Goal: Communication & Community: Answer question/provide support

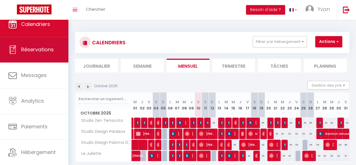
click at [29, 50] on span "Réservations" at bounding box center [37, 49] width 33 height 7
select select "not_cancelled"
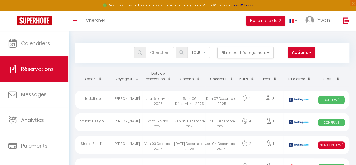
click at [155, 81] on th "Date de réservation" at bounding box center [159, 76] width 32 height 19
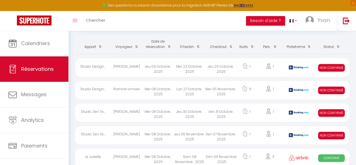
scroll to position [30, 0]
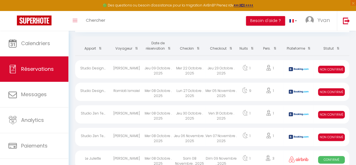
click at [180, 92] on div "Lun 27 Octobre . 2025" at bounding box center [190, 92] width 32 height 18
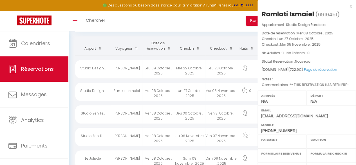
select select "KO"
select select "0"
select select "1"
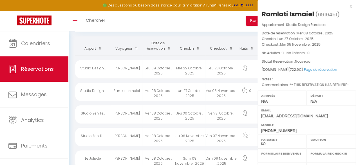
select select
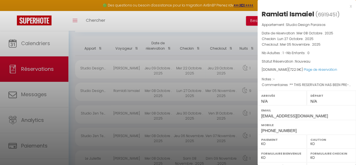
click at [180, 92] on div at bounding box center [178, 82] width 356 height 165
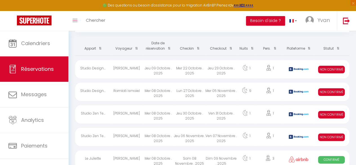
click at [199, 90] on div "Lun 27 Octobre . 2025" at bounding box center [190, 92] width 32 height 18
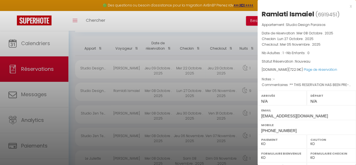
click at [199, 90] on div at bounding box center [178, 82] width 356 height 165
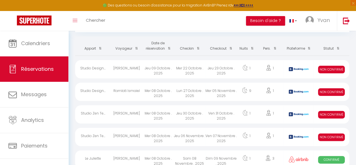
click at [178, 71] on div "Mer 22 Octobre . 2025" at bounding box center [190, 69] width 32 height 18
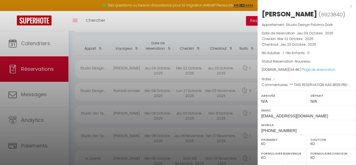
click at [178, 71] on div at bounding box center [178, 82] width 356 height 165
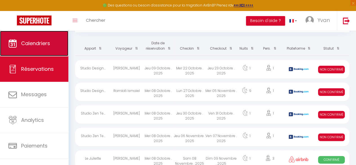
click at [47, 45] on span "Calendriers" at bounding box center [35, 43] width 29 height 7
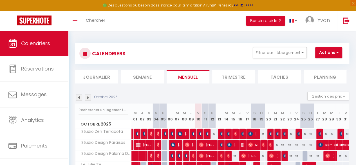
scroll to position [34, 0]
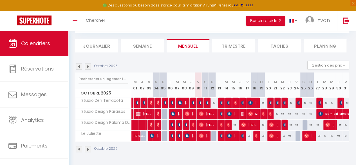
click at [88, 63] on img at bounding box center [88, 66] width 6 height 6
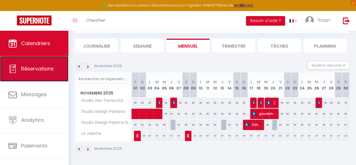
click at [42, 68] on span "Réservations" at bounding box center [37, 68] width 33 height 7
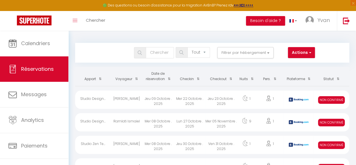
click at [187, 81] on th "Checkin" at bounding box center [190, 76] width 32 height 19
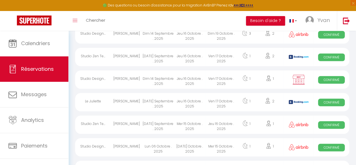
scroll to position [1072, 0]
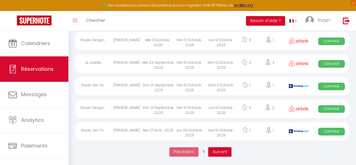
click at [217, 150] on span "Suivant" at bounding box center [220, 152] width 15 height 6
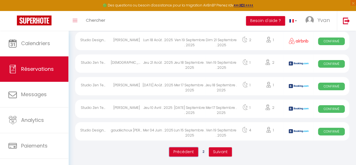
click at [191, 152] on span "Précédent" at bounding box center [183, 152] width 21 height 6
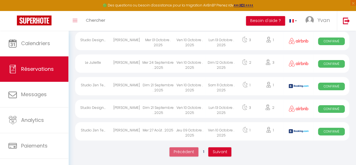
scroll to position [1060, 0]
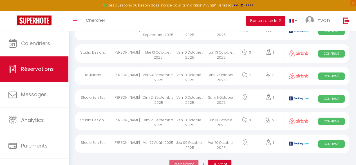
click at [186, 118] on div "Ven 10 Octobre . 2025" at bounding box center [190, 121] width 32 height 18
select select "OK"
select select "0"
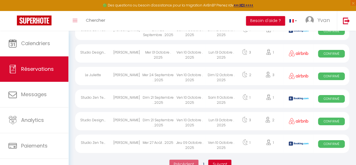
select select "1"
select select
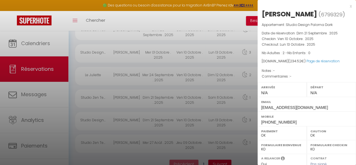
scroll to position [96, 0]
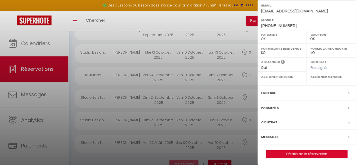
click at [271, 134] on label "Messages" at bounding box center [269, 137] width 17 height 6
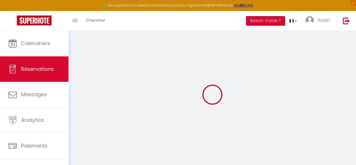
select select
checkbox input "false"
select select
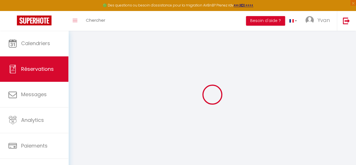
select select
checkbox input "false"
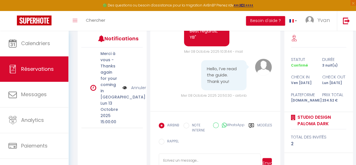
scroll to position [75, 0]
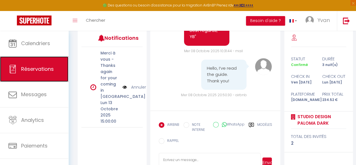
click at [23, 66] on span "Réservations" at bounding box center [37, 68] width 33 height 7
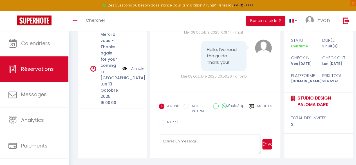
select select "not_cancelled"
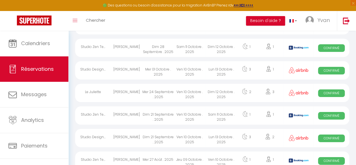
scroll to position [1072, 0]
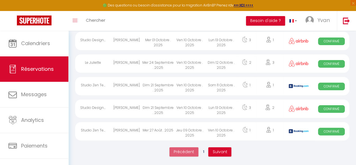
click at [186, 89] on div "Ven 10 Octobre . 2025" at bounding box center [190, 86] width 32 height 18
select select "OK"
select select "KO"
select select "0"
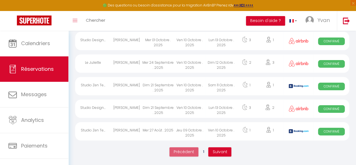
select select "1"
select select
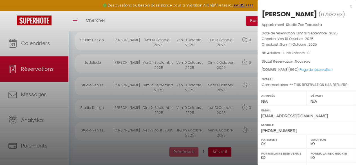
scroll to position [105, 0]
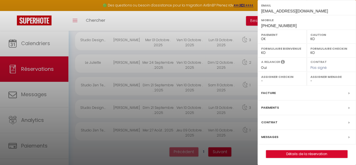
click at [272, 135] on label "Messages" at bounding box center [269, 137] width 17 height 6
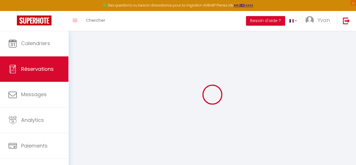
select select
checkbox input "false"
type textarea "** THIS RESERVATION HAS BEEN PRE-PAID ** BOOKING NOTE : Payment charge is EUR 1…"
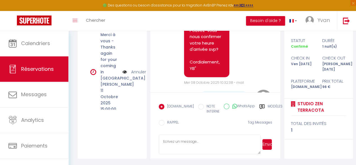
scroll to position [1766, 0]
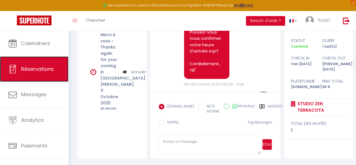
click at [32, 72] on span "Réservations" at bounding box center [37, 68] width 33 height 7
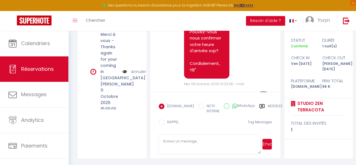
select select "not_cancelled"
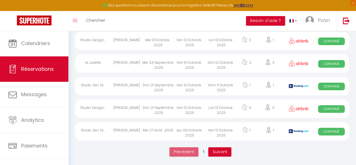
scroll to position [1053, 0]
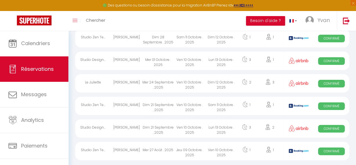
click at [186, 82] on div "Ven 10 Octobre . 2025" at bounding box center [190, 83] width 32 height 18
select select "OK"
select select "0"
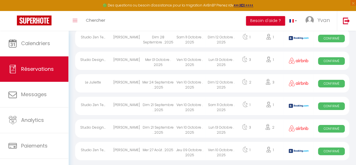
select select "1"
select select
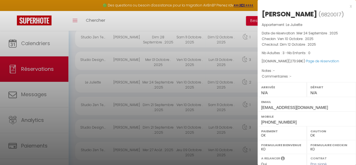
scroll to position [96, 0]
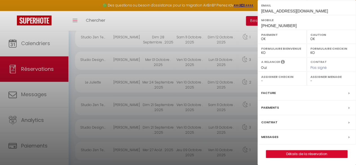
click at [266, 137] on label "Messages" at bounding box center [269, 137] width 17 height 6
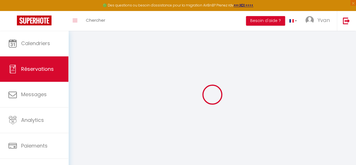
select select
checkbox input "false"
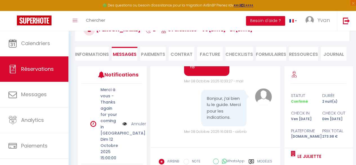
scroll to position [93, 0]
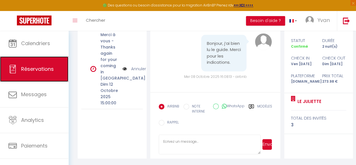
click at [50, 65] on span "Réservations" at bounding box center [37, 68] width 33 height 7
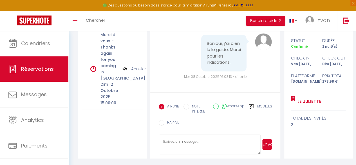
select select "not_cancelled"
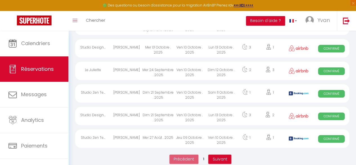
scroll to position [1030, 0]
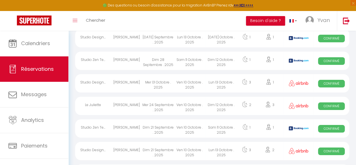
click at [181, 81] on div "Ven 10 Octobre . 2025" at bounding box center [190, 83] width 32 height 18
select select "OK"
select select "0"
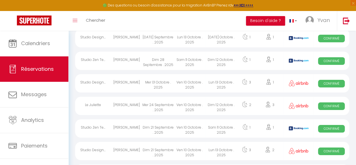
select select "1"
select select
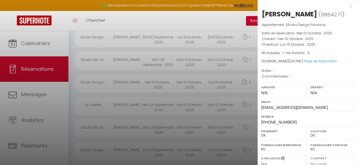
scroll to position [96, 0]
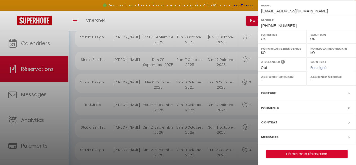
click at [277, 137] on label "Messages" at bounding box center [269, 137] width 17 height 6
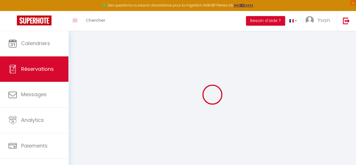
select select
checkbox input "false"
select select
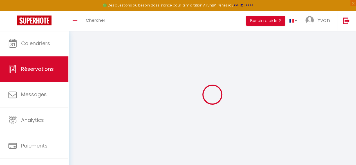
select select
checkbox input "false"
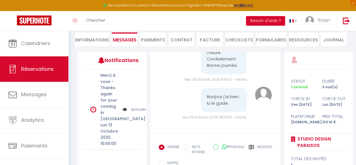
scroll to position [2131, 0]
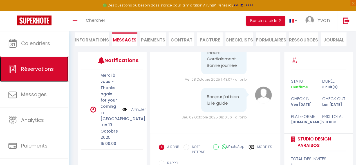
click at [49, 68] on span "Réservations" at bounding box center [37, 68] width 33 height 7
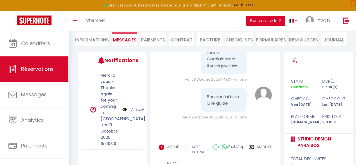
select select "not_cancelled"
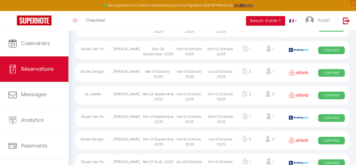
scroll to position [1037, 0]
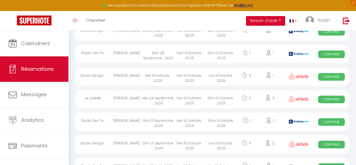
click at [182, 54] on div "Sam 11 Octobre . 2025" at bounding box center [190, 54] width 32 height 18
select select "OK"
select select "KO"
select select "0"
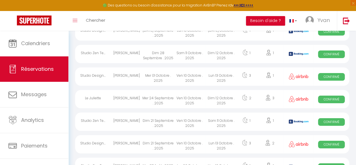
select select "1"
select select
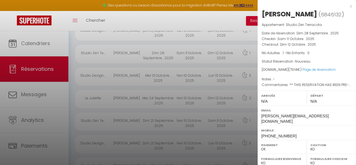
scroll to position [105, 0]
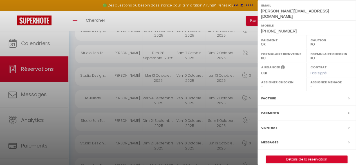
click at [268, 139] on label "Messages" at bounding box center [269, 142] width 17 height 6
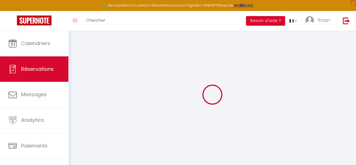
select select
checkbox input "false"
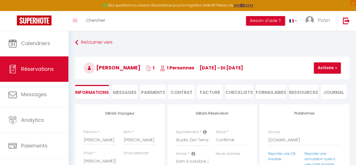
select select
checkbox input "false"
type textarea "** THIS RESERVATION HAS BEEN PRE-PAID ** Reservation has a cancellation grace p…"
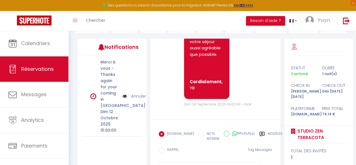
scroll to position [93, 0]
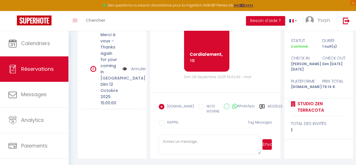
paste textarea "Bonjour, Nous sommes [PERSON_NAME] de vous annoncer la mise en place d'un systè…"
click at [179, 145] on textarea "Bonjour, Nous sommes [PERSON_NAME] de vous annoncer la mise en place d'un systè…" at bounding box center [210, 144] width 102 height 20
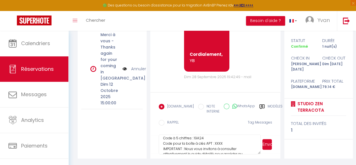
scroll to position [51, 0]
click at [218, 144] on textarea "Bonjour, Nous sommes [PERSON_NAME] de vous annoncer la mise en place d'un systè…" at bounding box center [210, 144] width 102 height 20
paste textarea "9463"
type textarea "Bonjour, Nous sommes [PERSON_NAME] de vous annoncer la mise en place d'un systè…"
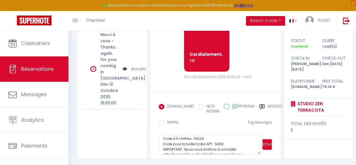
click at [271, 144] on button "Envoyer" at bounding box center [267, 144] width 10 height 11
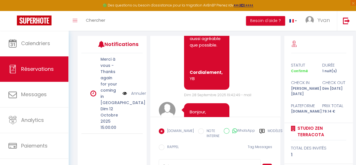
scroll to position [0, 0]
paste textarea ""Veuillez nous confirmer que vous avez lu attentivement le guide (lien envoyé d…"
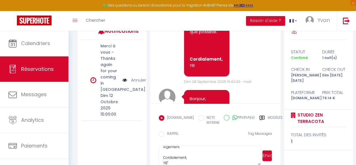
paste textarea "Pouvez-vous nous confirmer votre heure d'arrivée svp?"
click at [170, 151] on textarea ""Veuillez nous confirmer que vous avez lu attentivement le guide (lien envoyé d…" at bounding box center [210, 156] width 102 height 20
type textarea ""Veuillez nous confirmer que vous avez lu attentivement le guide (lien envoyé d…"
click at [269, 154] on button "Envoyer" at bounding box center [267, 155] width 10 height 11
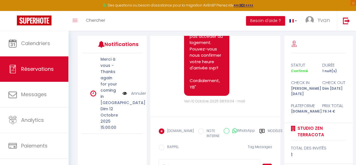
scroll to position [93, 0]
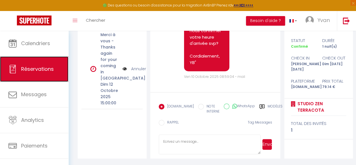
click at [36, 72] on span "Réservations" at bounding box center [37, 68] width 33 height 7
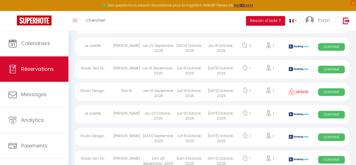
scroll to position [931, 0]
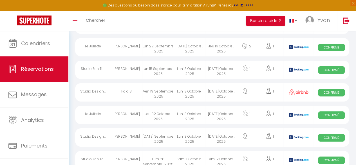
click at [187, 139] on div "Lun 13 Octobre . 2025" at bounding box center [190, 137] width 32 height 18
select select "OK"
select select "KO"
select select "0"
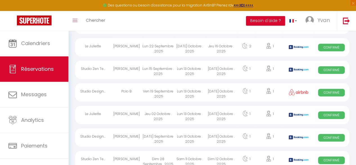
select select "1"
select select
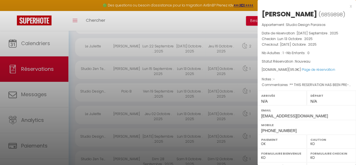
scroll to position [105, 0]
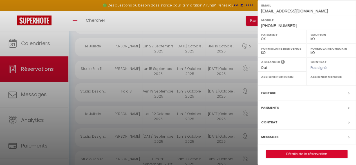
click at [270, 134] on label "Messages" at bounding box center [269, 137] width 17 height 6
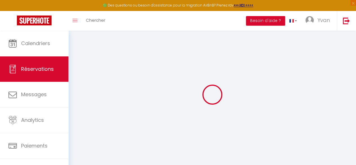
select select
checkbox input "false"
type voyageur0 "** THIS RESERVATION HAS BEEN PRE-PAID ** BOOKING NOTE : Payment charge is EUR 1…"
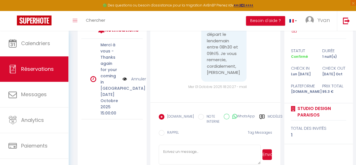
scroll to position [2643, 0]
click at [175, 151] on textarea at bounding box center [210, 154] width 102 height 20
paste textarea "Bonjour, Nous sommes [PERSON_NAME] de vous annoncer que nous avons récemment mi…"
click at [197, 152] on textarea "Bonjour, Nous sommes [PERSON_NAME] de vous annoncer que nous avons récemment mi…" at bounding box center [210, 154] width 102 height 20
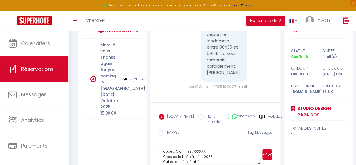
click at [197, 152] on textarea "Bonjour, Nous sommes [PERSON_NAME] de vous annoncer que nous avons récemment mi…" at bounding box center [210, 154] width 102 height 20
paste textarea "55865"
type textarea "Bonjour, Nous sommes [PERSON_NAME] de vous annoncer que nous avons récemment mi…"
click at [271, 151] on button "Envoyer" at bounding box center [267, 154] width 10 height 11
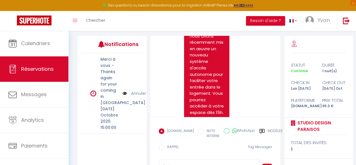
scroll to position [93, 0]
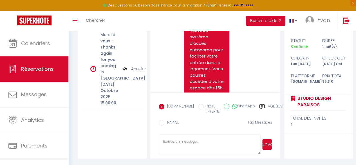
paste textarea ""Veuillez nous confirmer que vous avez lu attentivement le guide (lien envoyé d…"
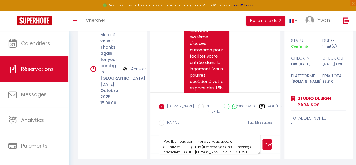
scroll to position [38, 0]
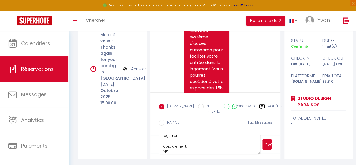
click at [183, 142] on textarea ""Veuillez nous confirmer que vous avez lu attentivement le guide (lien envoyé d…" at bounding box center [210, 144] width 102 height 20
type textarea ""Veuillez nous confirmer que vous avez lu attentivement le guide (lien envoyé d…"
click at [264, 144] on button "Envoyer" at bounding box center [267, 144] width 10 height 11
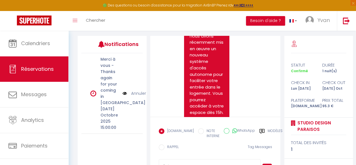
scroll to position [3131, 0]
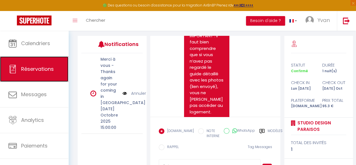
click at [31, 68] on span "Réservations" at bounding box center [37, 68] width 33 height 7
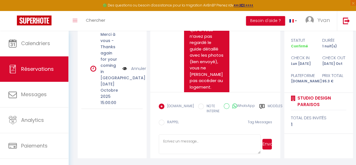
select select "not_cancelled"
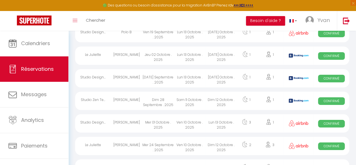
scroll to position [995, 0]
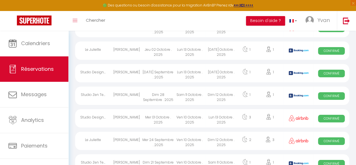
click at [180, 52] on div "Lun 13 Octobre . 2025" at bounding box center [190, 50] width 32 height 18
select select "OK"
select select "KO"
select select "0"
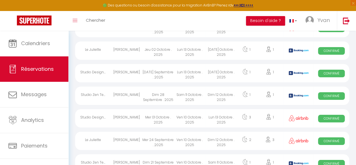
select select "1"
select select
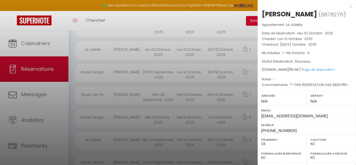
scroll to position [105, 0]
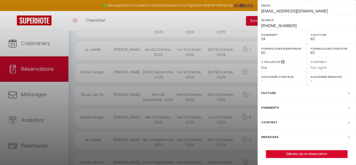
click at [274, 134] on label "Messages" at bounding box center [269, 137] width 17 height 6
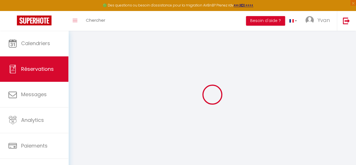
select select
checkbox input "false"
type voyageur0 "** THIS RESERVATION HAS BEEN PRE-PAID ** BOOKING NOTE : Payment charge is EUR 1…"
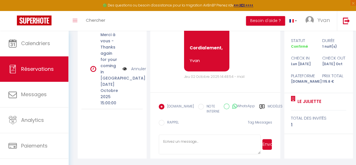
scroll to position [2479, 0]
paste textarea "Bonjour , Nous avons mis en place un nouveau système autonome pour accéder au l…"
click at [178, 143] on textarea at bounding box center [210, 144] width 102 height 20
click at [195, 145] on textarea "Bonjour , Nous avons mis en place un nouveau système autonome pour accéder au l…" at bounding box center [210, 144] width 102 height 20
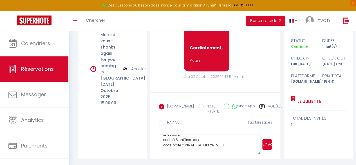
click at [195, 145] on textarea "Bonjour , Nous avons mis en place un nouveau système autonome pour accéder au l…" at bounding box center [210, 144] width 102 height 20
paste textarea "68836"
type textarea "Bonjour , Nous avons mis en place un nouveau système autonome pour accéder au l…"
click at [267, 143] on button "Envoyer" at bounding box center [267, 144] width 10 height 11
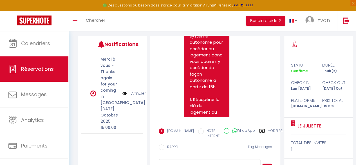
scroll to position [0, 0]
paste textarea ""Veuillez nous confirmer que vous avez lu attentivement le guide (lien envoyé d…"
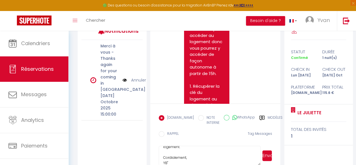
click at [169, 153] on textarea ""Veuillez nous confirmer que vous avez lu attentivement le guide (lien envoyé d…" at bounding box center [210, 156] width 102 height 20
paste textarea "Pouvez-vous nous confirmer votre heure d'arrivée svp?"
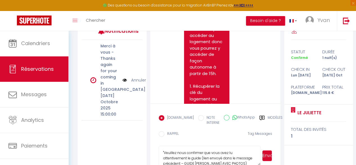
type textarea ""Veuillez nous confirmer que vous avez lu attentivement le guide (lien envoyé d…"
click at [263, 155] on button "Envoyer" at bounding box center [267, 155] width 10 height 11
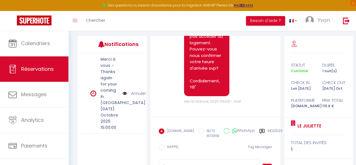
scroll to position [93, 0]
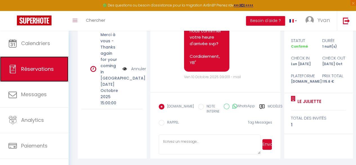
click at [43, 66] on span "Réservations" at bounding box center [37, 68] width 33 height 7
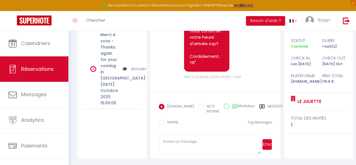
select select "not_cancelled"
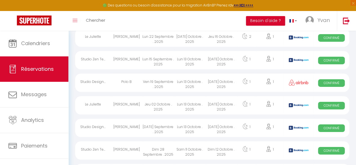
scroll to position [941, 0]
click at [186, 86] on div "Lun 13 Octobre . 2025" at bounding box center [190, 83] width 32 height 18
select select "OK"
select select "0"
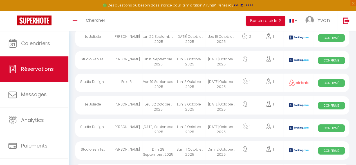
select select "0"
select select "1"
select select
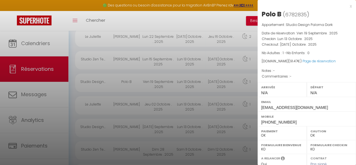
scroll to position [96, 0]
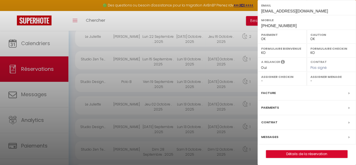
click at [271, 135] on label "Messages" at bounding box center [269, 137] width 17 height 6
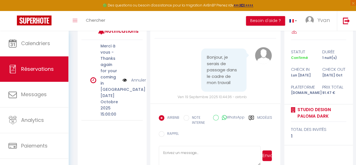
scroll to position [10, 0]
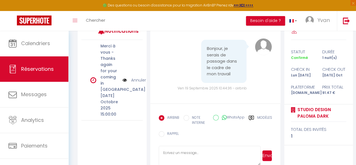
click at [188, 146] on textarea at bounding box center [210, 156] width 102 height 20
paste textarea "Bonjour , Nous avons mis en place récemment un nouveau système autonome pour ac…"
click at [195, 151] on textarea "Bonjour , Nous avons mis en place récemment un nouveau système autonome pour ac…" at bounding box center [210, 156] width 102 height 20
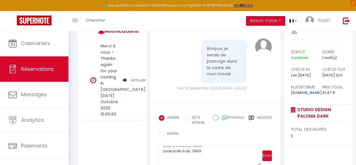
paste textarea "55865"
type textarea "Bonjour , Nous avons mis en place récemment un nouveau système autonome pour ac…"
click at [269, 155] on button "Envoyer" at bounding box center [267, 155] width 10 height 11
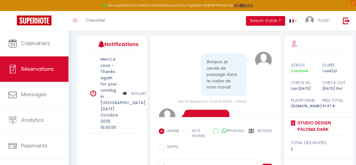
scroll to position [0, 0]
paste textarea ""Veuillez nous confirmer que vous avez lu attentivement le guide (lien envoyé d…"
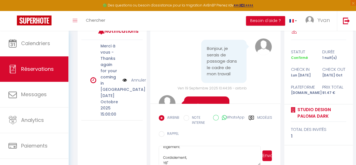
paste textarea "Pouvez-vous nous confirmer votre heure d'arrivée svp?"
click at [173, 151] on textarea ""Veuillez nous confirmer que vous avez lu attentivement le guide (lien envoyé d…" at bounding box center [210, 156] width 102 height 20
type textarea ""Veuillez nous confirmer que vous avez lu attentivement le guide (lien envoyé d…"
click at [266, 155] on button "Envoyer" at bounding box center [267, 155] width 10 height 11
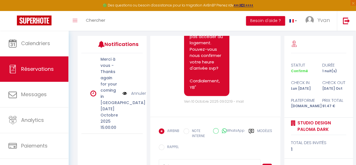
scroll to position [93, 0]
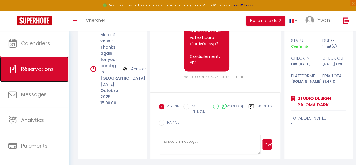
click at [45, 77] on link "Réservations" at bounding box center [34, 68] width 68 height 25
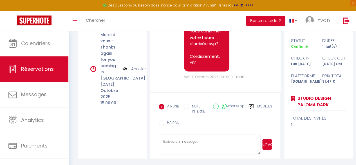
select select "not_cancelled"
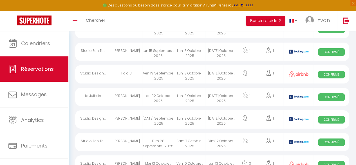
scroll to position [942, 0]
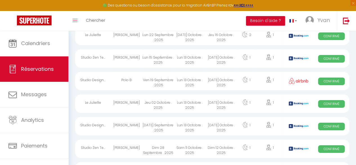
click at [179, 57] on div "Lun 13 Octobre . 2025" at bounding box center [190, 58] width 32 height 18
select select "OK"
select select "KO"
select select "0"
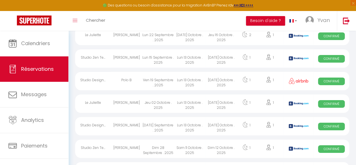
select select "1"
select select
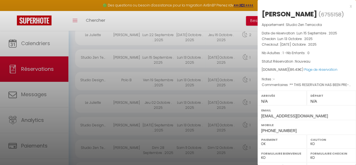
scroll to position [114, 0]
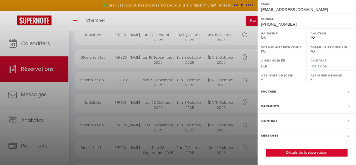
click at [269, 135] on label "Messages" at bounding box center [269, 135] width 17 height 6
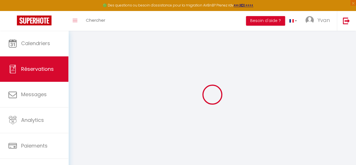
select select
checkbox input "false"
select select
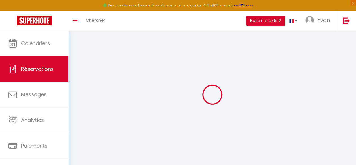
checkbox input "false"
type textarea "** THIS RESERVATION HAS BEEN PRE-PAID ** Reservation has a cancellation grace p…"
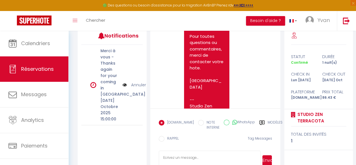
scroll to position [1368, 0]
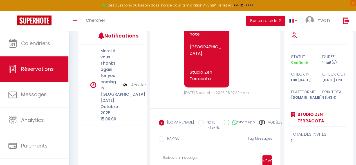
click at [175, 155] on textarea at bounding box center [210, 160] width 102 height 20
paste textarea "Bonjour, Nous sommes [PERSON_NAME] de vous annoncer la mise en place d'un systè…"
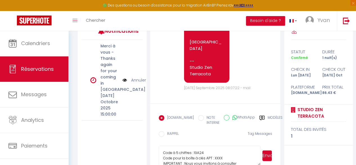
scroll to position [47, 0]
click at [215, 155] on textarea "Bonjour, Nous sommes [PERSON_NAME] de vous annoncer la mise en place d'un systè…" at bounding box center [210, 156] width 102 height 20
paste textarea "9463"
type textarea "Bonjour, Nous sommes [PERSON_NAME] de vous annoncer la mise en place d'un systè…"
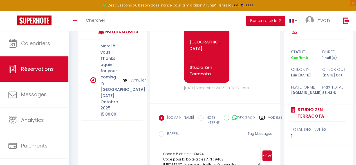
click at [265, 154] on button "Envoyer" at bounding box center [267, 155] width 10 height 11
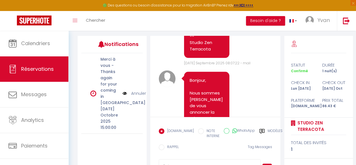
scroll to position [0, 0]
paste textarea ""Veuillez nous confirmer que vous avez lu attentivement le guide (lien envoyé d…"
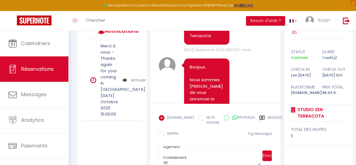
paste textarea "Pouvez-vous nous confirmer votre heure d'arrivée svp?"
click at [165, 151] on textarea ""Veuillez nous confirmer que vous avez lu attentivement le guide (lien envoyé d…" at bounding box center [210, 156] width 102 height 20
type textarea ""Veuillez nous confirmer que vous avez lu attentivement le guide (lien envoyé d…"
click at [271, 155] on button "Envoyer" at bounding box center [267, 155] width 10 height 11
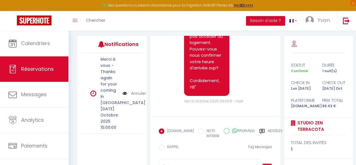
scroll to position [93, 0]
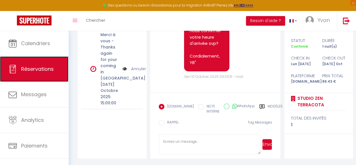
click at [35, 64] on link "Réservations" at bounding box center [34, 68] width 68 height 25
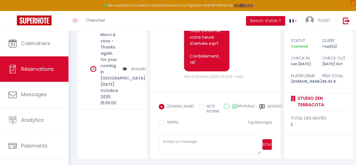
select select "not_cancelled"
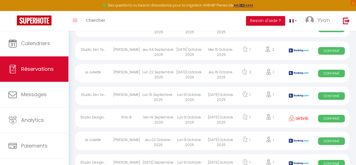
scroll to position [906, 0]
